Goal: Use online tool/utility: Utilize a website feature to perform a specific function

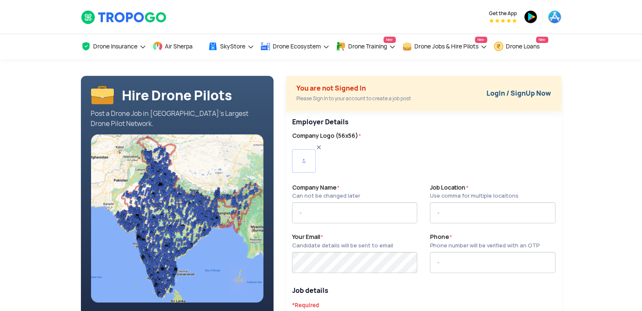
click at [541, 91] on link "LogIn / SignUp Now" at bounding box center [519, 93] width 65 height 9
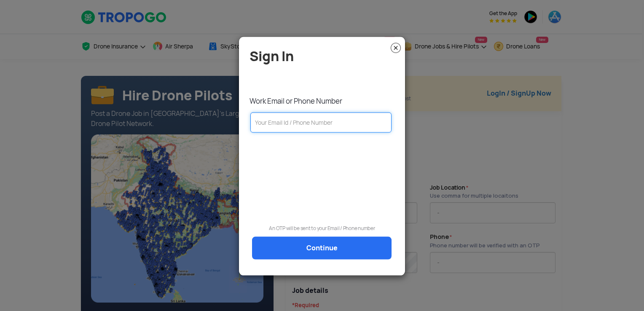
click at [274, 118] on input "text" at bounding box center [320, 123] width 141 height 20
type input "anuja@volaralta.com"
click at [319, 253] on link "Continue" at bounding box center [322, 248] width 140 height 23
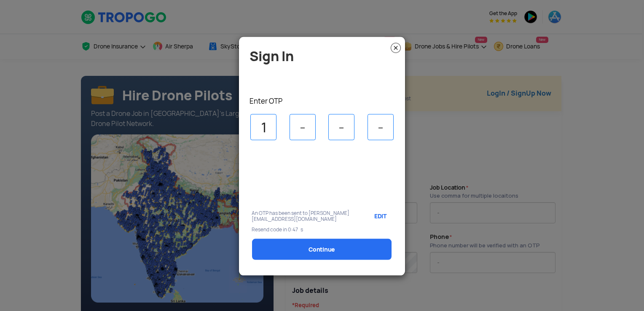
type input "1"
type input "8"
type input "2"
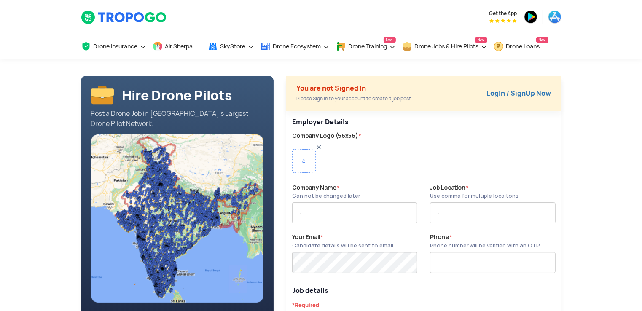
type input "VOLAR ALTA PRIVATE LIMITED"
type input "8208116201"
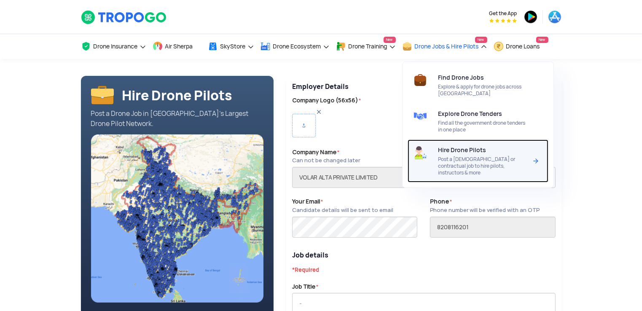
click at [490, 159] on span "Post a [DEMOGRAPHIC_DATA] or contractual job to hire pilots, instructors & more" at bounding box center [483, 166] width 89 height 20
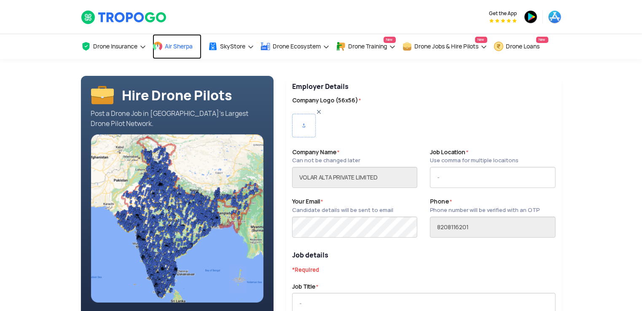
click at [169, 43] on span "Air Sherpa" at bounding box center [179, 46] width 28 height 7
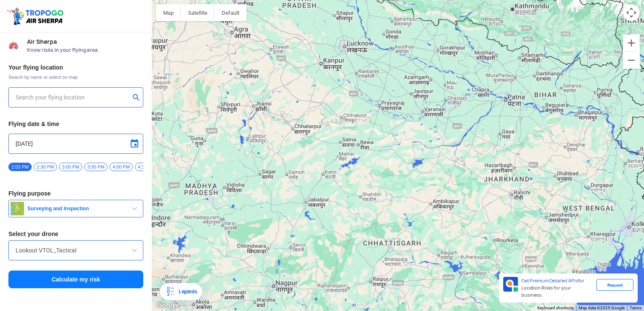
click at [123, 209] on span "Surveying and Inspection" at bounding box center [76, 208] width 105 height 7
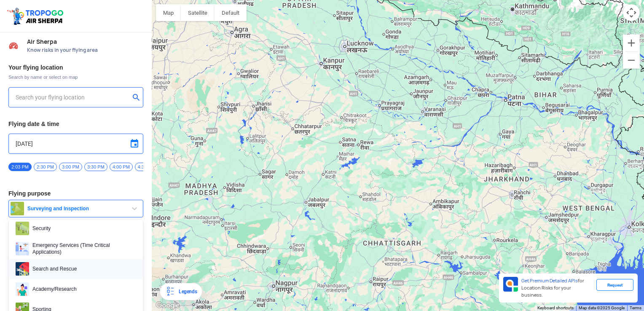
scroll to position [59, 0]
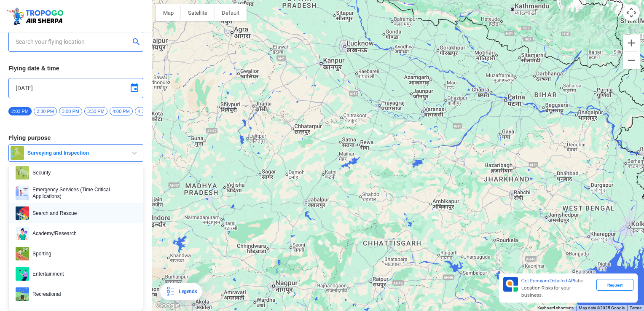
click at [100, 273] on span "Entertainment" at bounding box center [82, 273] width 107 height 13
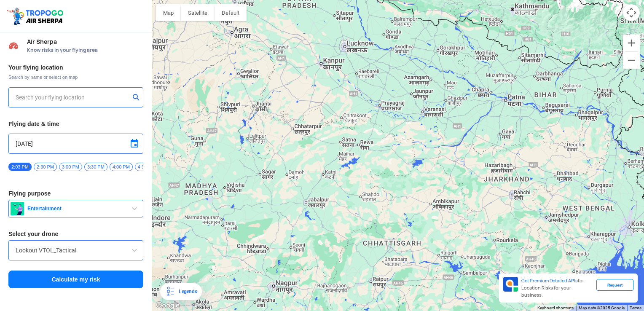
scroll to position [0, 0]
click at [97, 100] on input "text" at bounding box center [73, 97] width 114 height 10
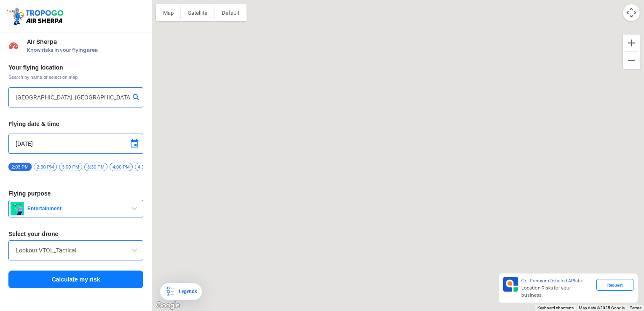
type input "[PERSON_NAME][GEOGRAPHIC_DATA], [GEOGRAPHIC_DATA]"
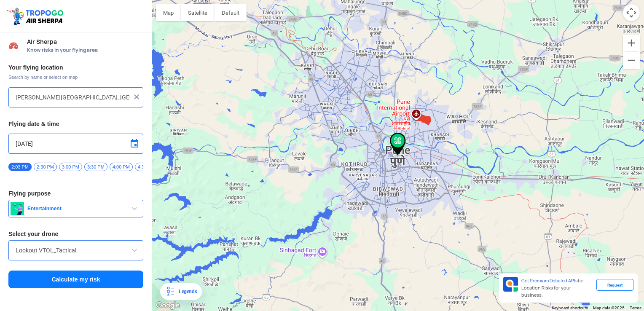
click at [107, 280] on button "Calculate my risk" at bounding box center [75, 280] width 135 height 18
